Goal: Connect with others

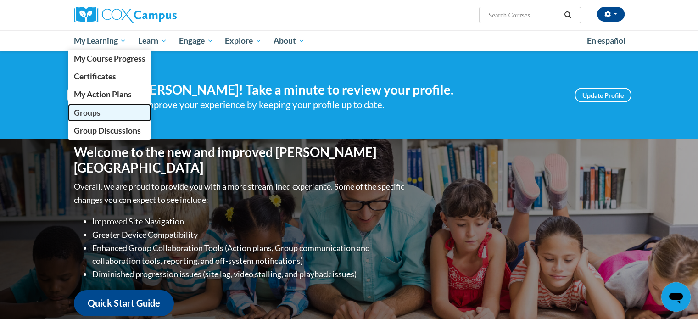
click at [86, 111] on span "Groups" at bounding box center [86, 113] width 27 height 10
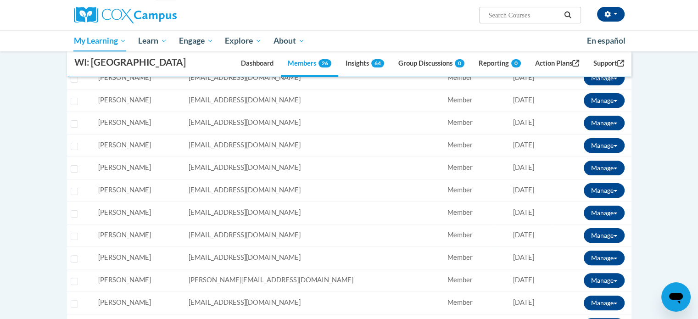
scroll to position [92, 0]
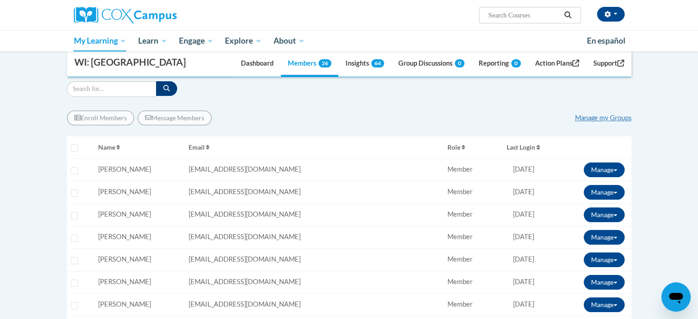
click at [609, 125] on div "Enroll Members Message Members Manage my Groups" at bounding box center [349, 118] width 564 height 15
click at [609, 122] on link "Manage my Groups" at bounding box center [603, 118] width 56 height 8
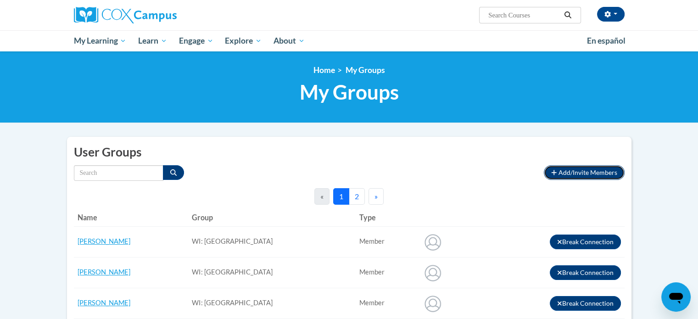
click at [591, 168] on span "Add/Invite Members" at bounding box center [587, 172] width 59 height 8
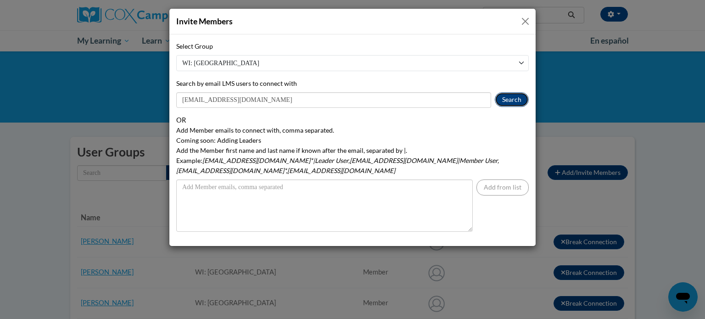
click at [517, 104] on button "Search" at bounding box center [511, 99] width 34 height 15
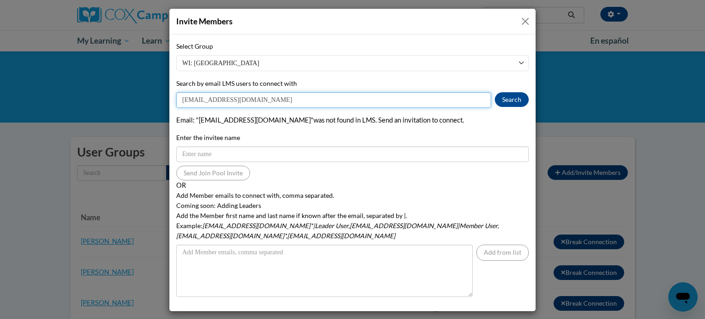
click at [186, 100] on input "[EMAIL_ADDRESS][DOMAIN_NAME]" at bounding box center [333, 100] width 315 height 16
type input "[EMAIL_ADDRESS][DOMAIN_NAME]"
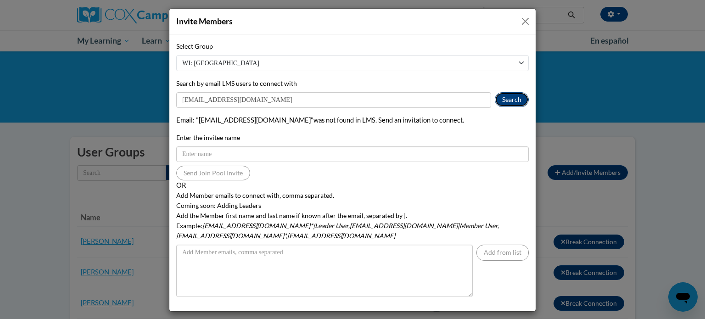
click at [518, 101] on button "Search" at bounding box center [511, 99] width 34 height 15
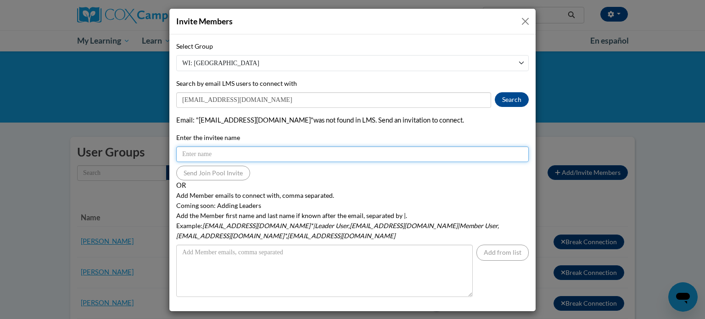
click at [258, 154] on input "Enter the invitee name" at bounding box center [352, 154] width 352 height 16
drag, startPoint x: 237, startPoint y: 155, endPoint x: 121, endPoint y: 165, distance: 116.0
click at [128, 162] on div "Invite Members Select Group WI: [GEOGRAPHIC_DATA] Search by email LMS users to …" at bounding box center [352, 159] width 705 height 319
type input "[EMAIL_ADDRESS][DOMAIN_NAME]"
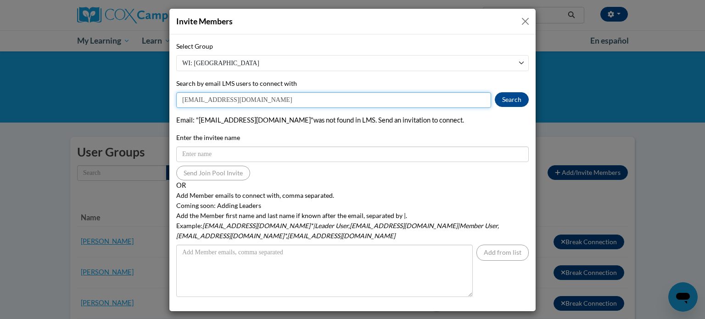
click at [212, 98] on input "[EMAIL_ADDRESS][DOMAIN_NAME]" at bounding box center [333, 100] width 315 height 16
type input "[EMAIL_ADDRESS][DOMAIN_NAME]"
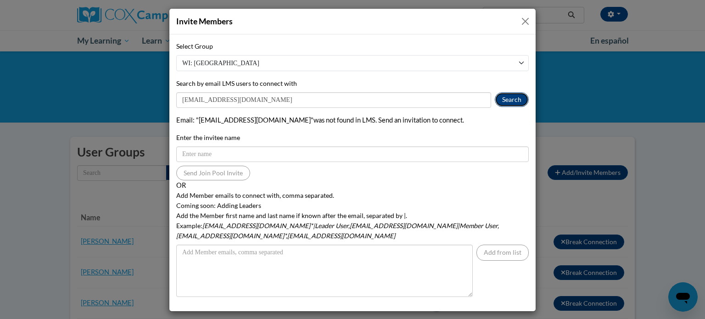
click at [516, 100] on button "Search" at bounding box center [511, 99] width 34 height 15
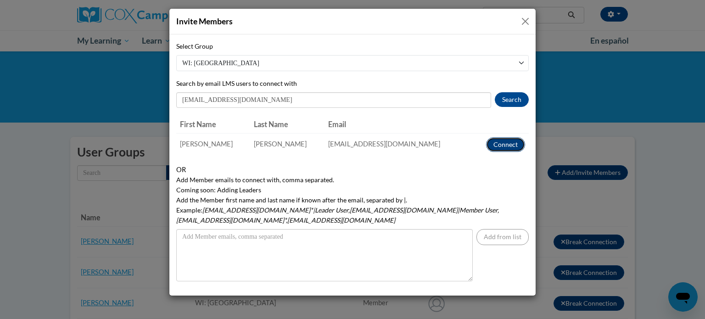
click at [504, 148] on button "Connect" at bounding box center [505, 144] width 39 height 15
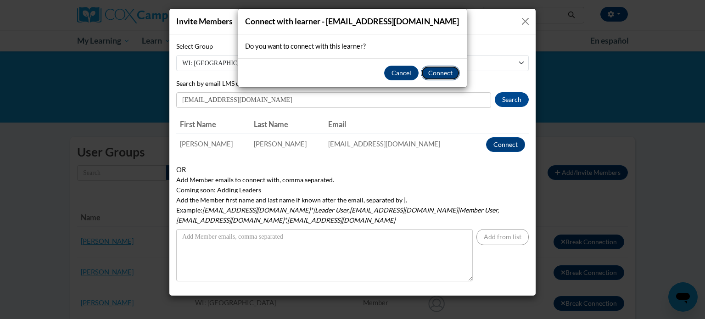
click at [446, 75] on button "Connect" at bounding box center [440, 73] width 39 height 15
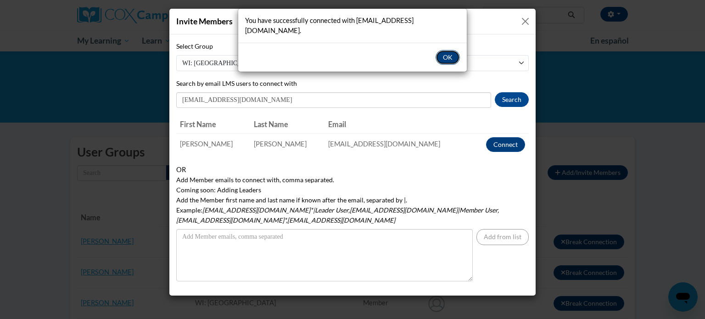
click at [454, 50] on button "OK" at bounding box center [447, 57] width 24 height 15
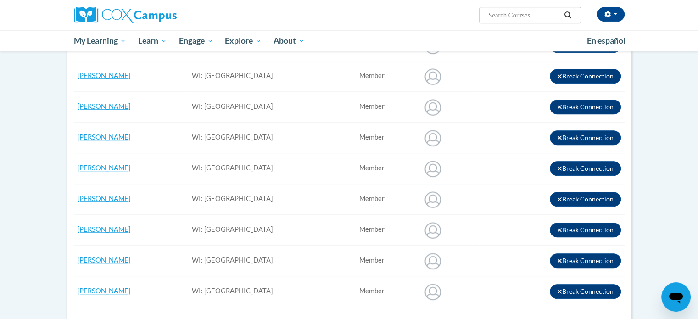
scroll to position [734, 0]
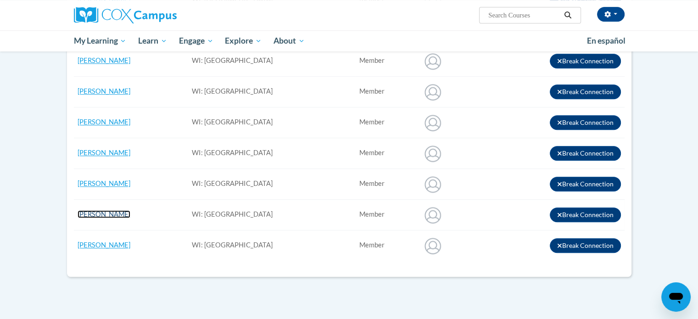
click at [117, 212] on link "[PERSON_NAME]" at bounding box center [104, 214] width 53 height 8
